Goal: Transaction & Acquisition: Purchase product/service

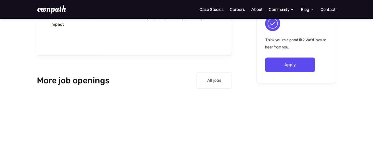
scroll to position [681, 0]
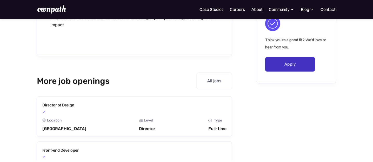
click at [274, 66] on link "Apply" at bounding box center [290, 64] width 50 height 15
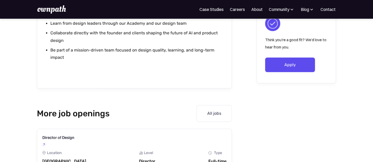
scroll to position [551, 0]
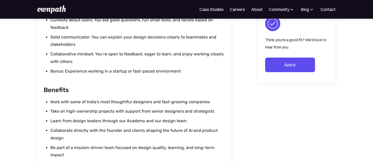
click at [265, 57] on link "Apply" at bounding box center [290, 64] width 50 height 15
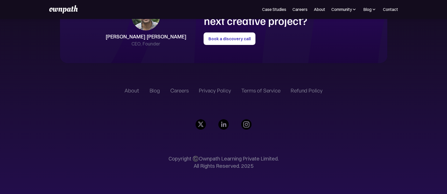
scroll to position [1253, 0]
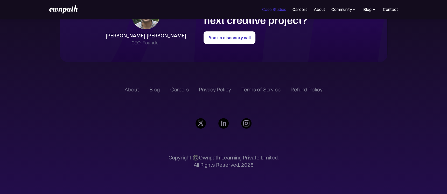
click at [267, 11] on link "Case Studies" at bounding box center [274, 9] width 24 height 6
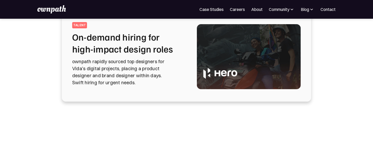
scroll to position [32, 0]
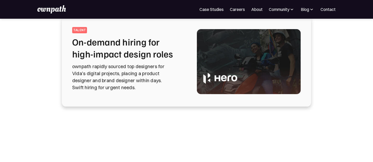
click at [145, 69] on p "ownpath rapidly sourced top designers for Vida's digital projects, placing a pr…" at bounding box center [128, 77] width 112 height 28
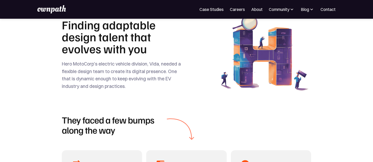
scroll to position [195, 0]
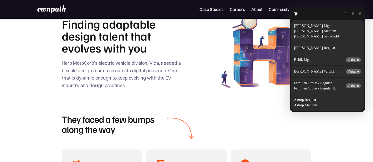
click at [361, 15] on button "button" at bounding box center [360, 14] width 2 height 4
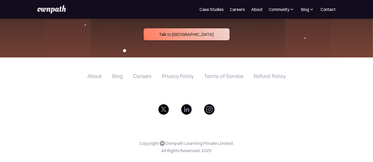
scroll to position [2068, 0]
